Goal: Task Accomplishment & Management: Manage account settings

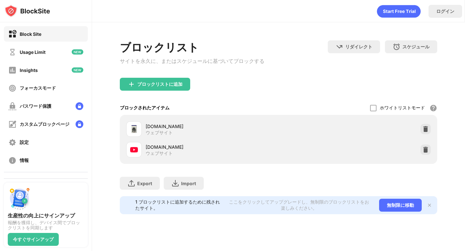
click at [308, 99] on div "ブロックリストに追加" at bounding box center [278, 89] width 317 height 23
click at [367, 155] on div "youtube.com ウェブサイト" at bounding box center [278, 149] width 309 height 21
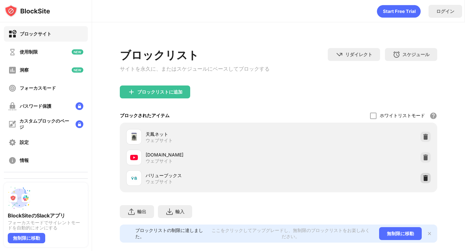
click at [427, 181] on img at bounding box center [425, 178] width 6 height 6
